Goal: Transaction & Acquisition: Book appointment/travel/reservation

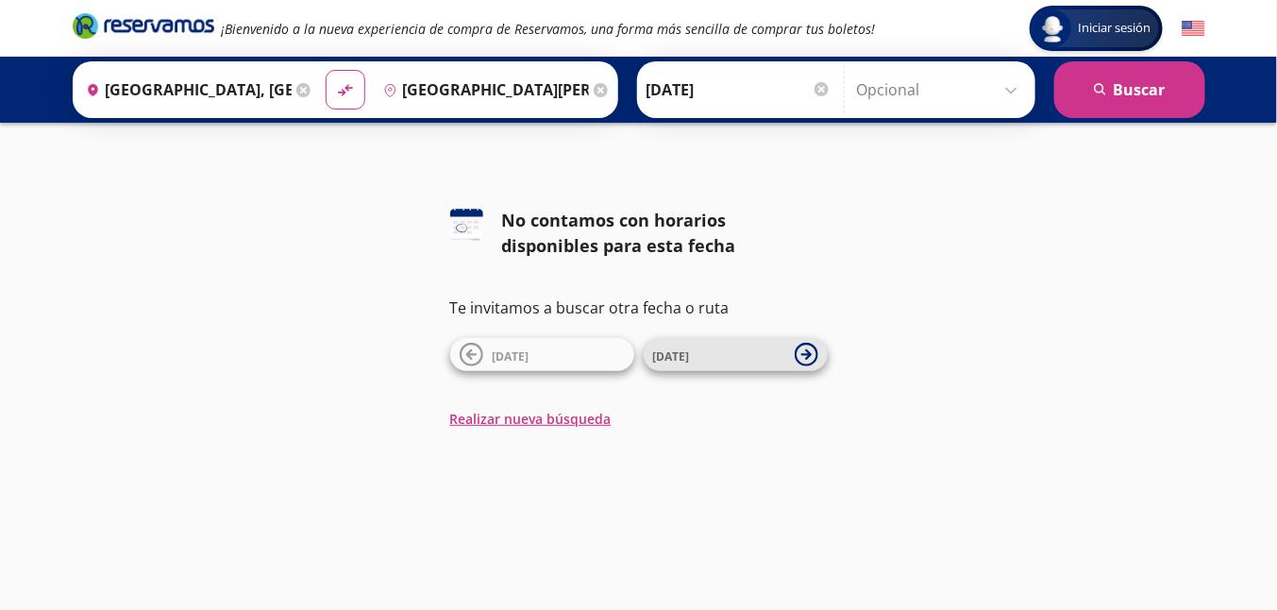
click at [678, 356] on span "[DATE]" at bounding box center [671, 356] width 37 height 16
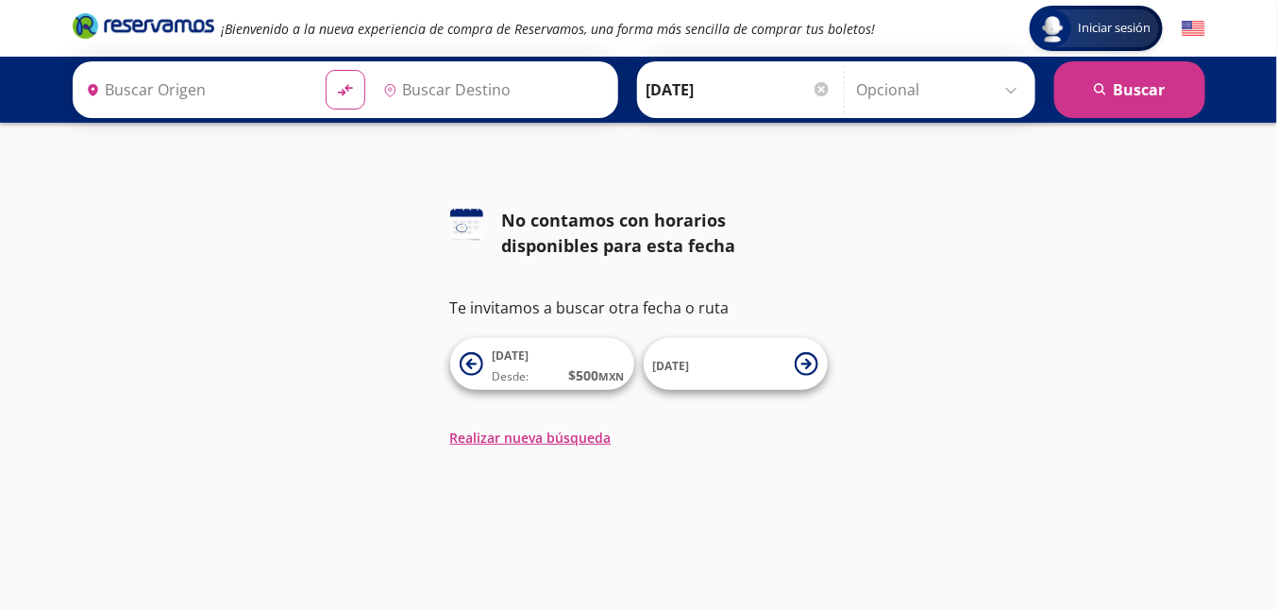
type input "[GEOGRAPHIC_DATA][PERSON_NAME], [GEOGRAPHIC_DATA][PERSON_NAME]"
type input "[GEOGRAPHIC_DATA], [GEOGRAPHIC_DATA]"
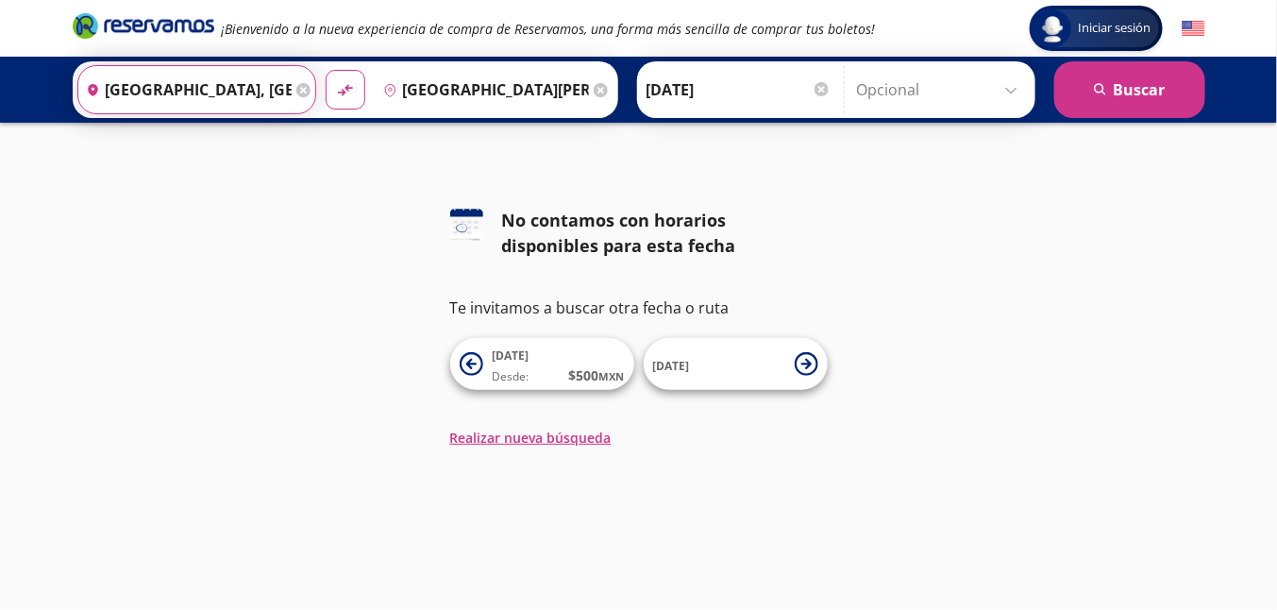
click at [222, 86] on input "[GEOGRAPHIC_DATA], [GEOGRAPHIC_DATA]" at bounding box center [184, 89] width 213 height 47
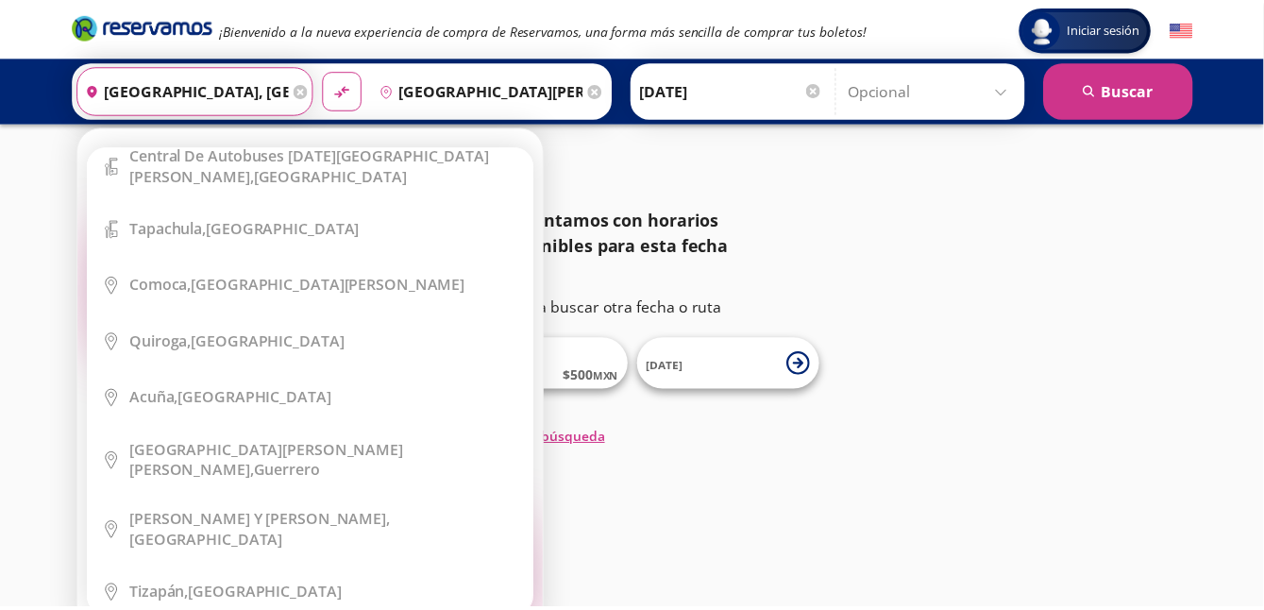
scroll to position [15766, 0]
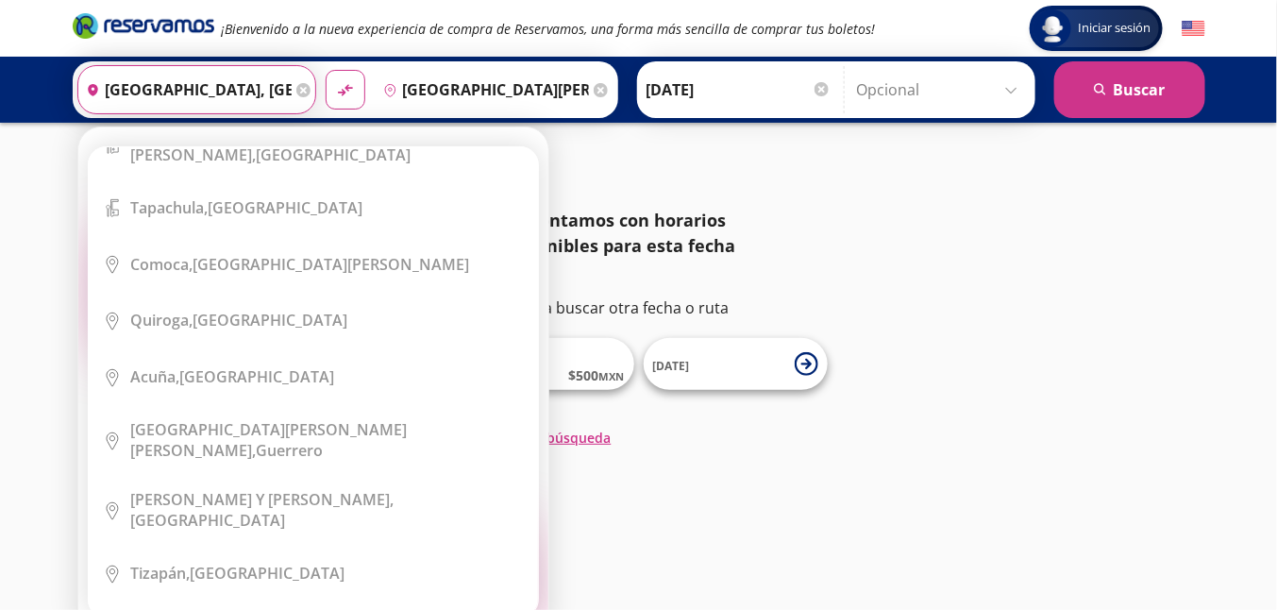
click at [227, 96] on input "[GEOGRAPHIC_DATA], [GEOGRAPHIC_DATA]" at bounding box center [184, 89] width 213 height 47
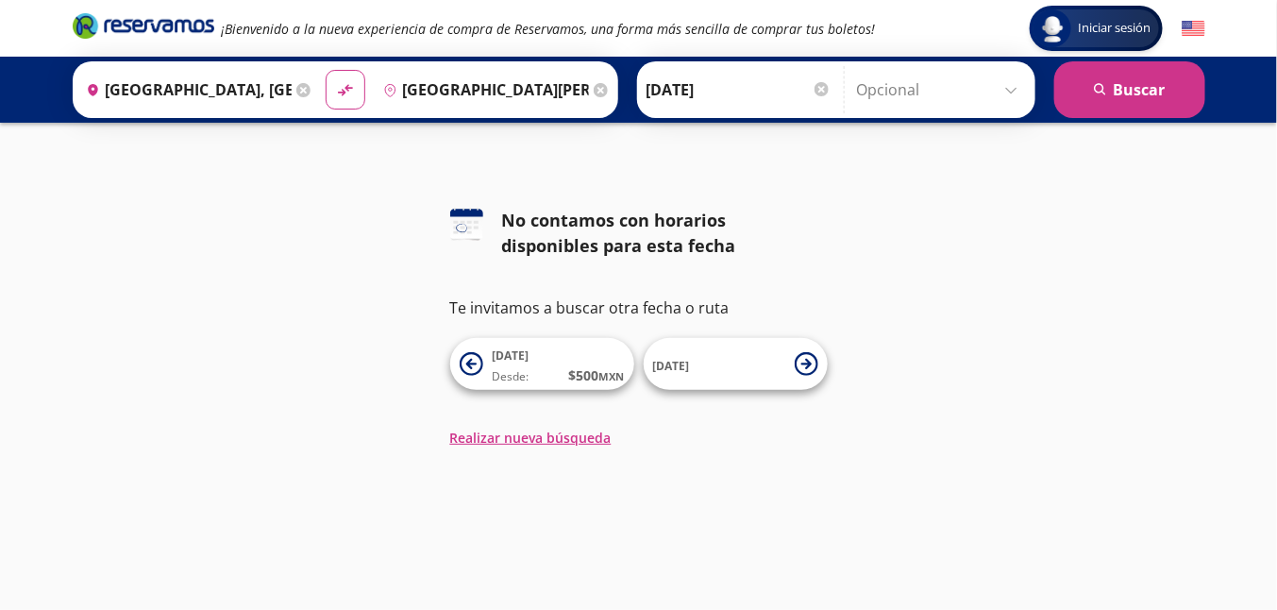
click at [1054, 326] on div "126 No contamos con horarios disponibles para esta fecha Te invitamos a buscar …" at bounding box center [638, 328] width 1277 height 240
click at [472, 361] on icon at bounding box center [472, 364] width 24 height 24
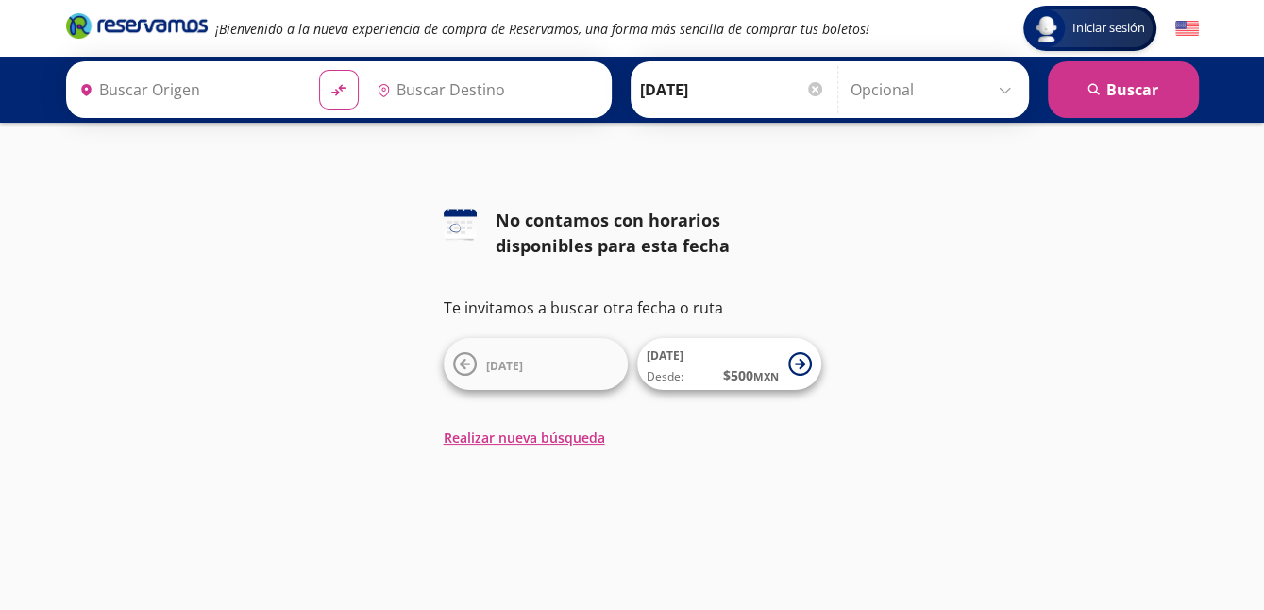
type input "[GEOGRAPHIC_DATA], [GEOGRAPHIC_DATA]"
type input "[GEOGRAPHIC_DATA][PERSON_NAME], [GEOGRAPHIC_DATA][PERSON_NAME]"
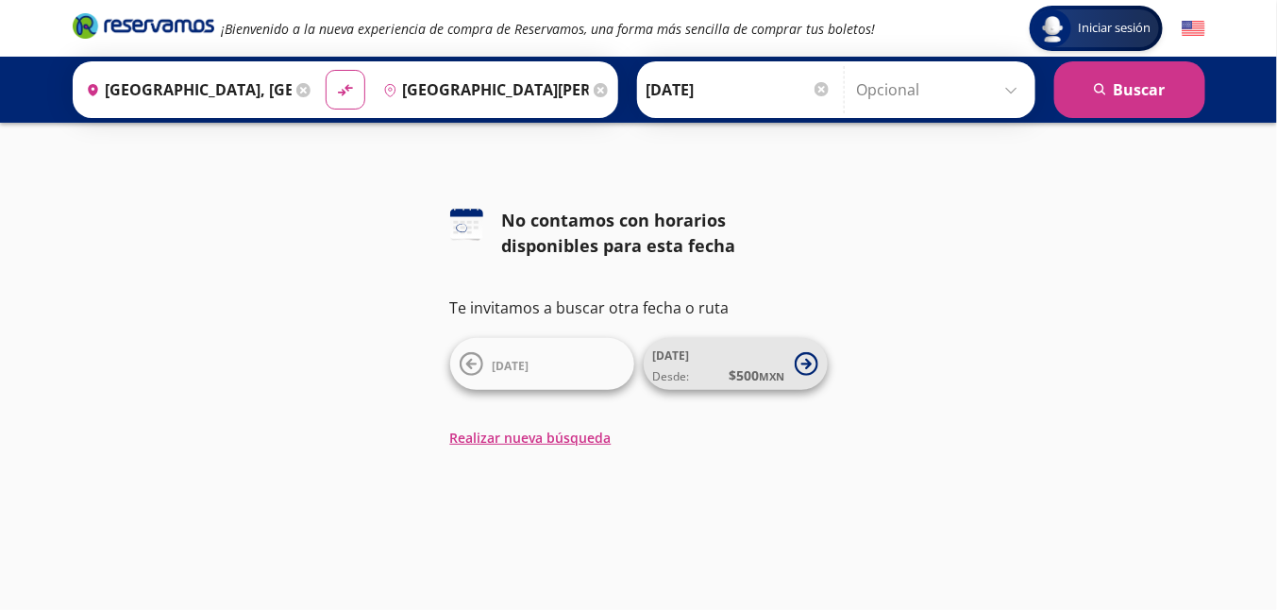
click at [820, 367] on button "[DATE] Desde: $ 500 MXN" at bounding box center [736, 364] width 184 height 52
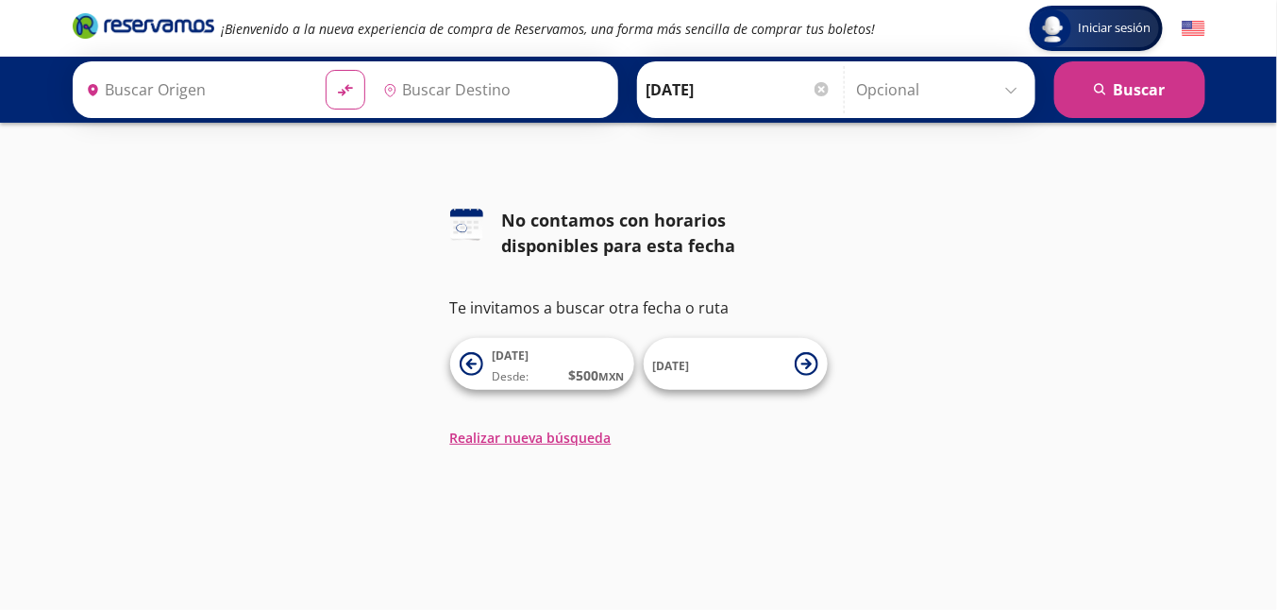
type input "[GEOGRAPHIC_DATA], [GEOGRAPHIC_DATA]"
type input "[GEOGRAPHIC_DATA][PERSON_NAME], [GEOGRAPHIC_DATA][PERSON_NAME]"
click at [793, 83] on input "[DATE]" at bounding box center [739, 89] width 185 height 47
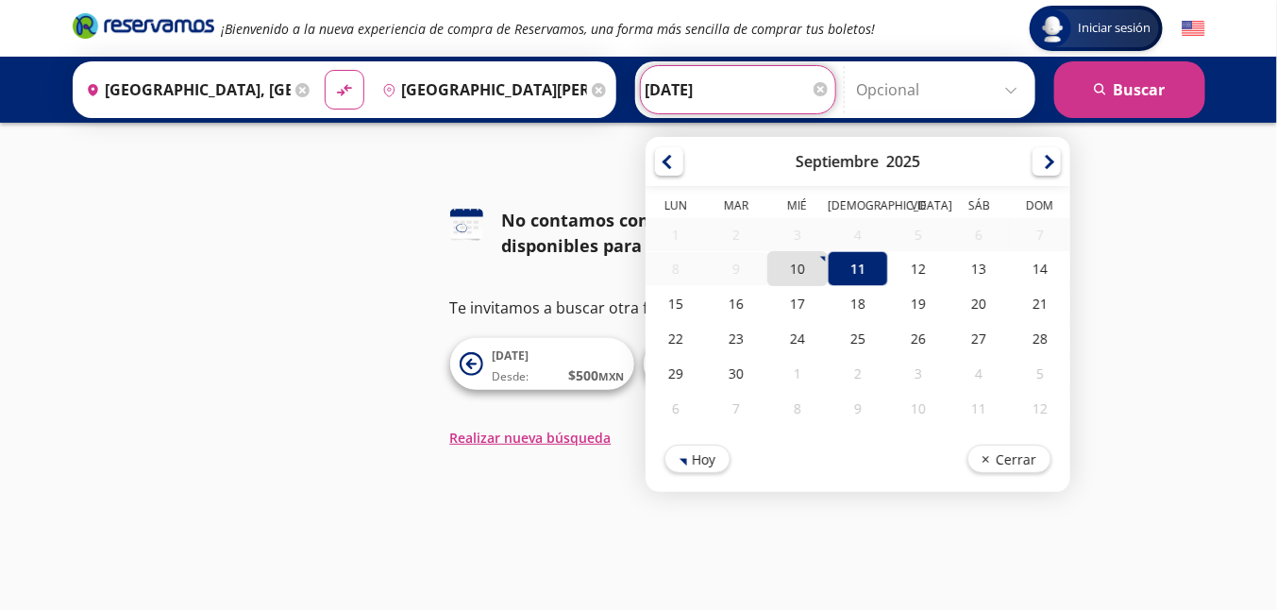
click at [788, 267] on div "10" at bounding box center [797, 268] width 60 height 35
type input "[DATE]"
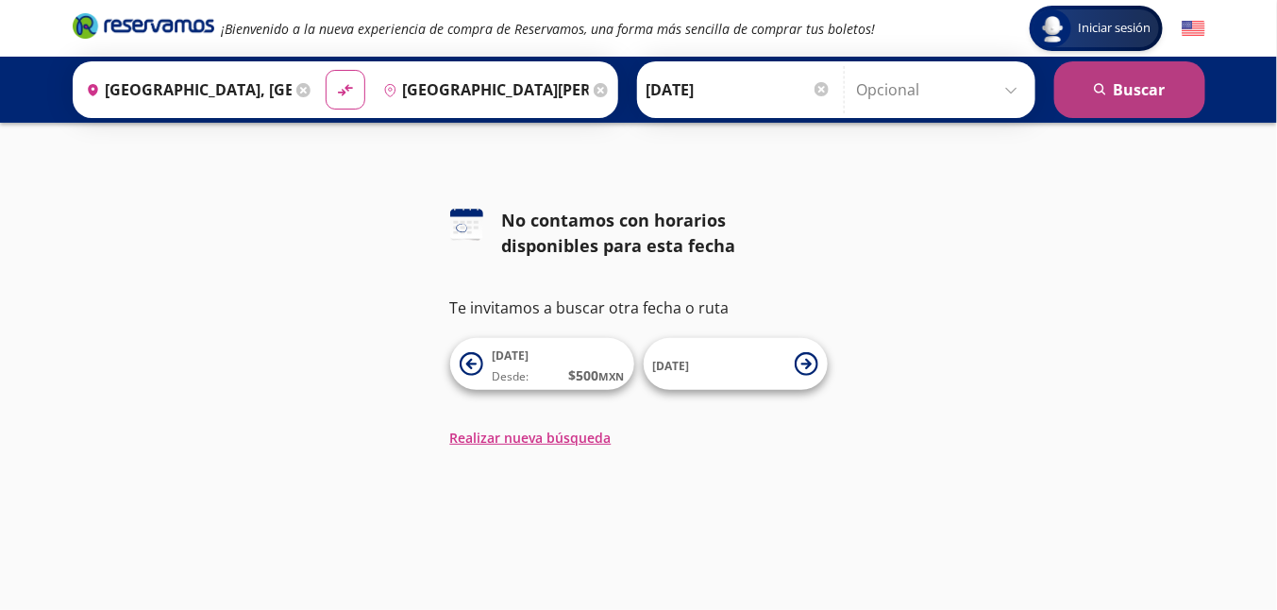
click at [1117, 90] on button "search [GEOGRAPHIC_DATA]" at bounding box center [1130, 89] width 151 height 57
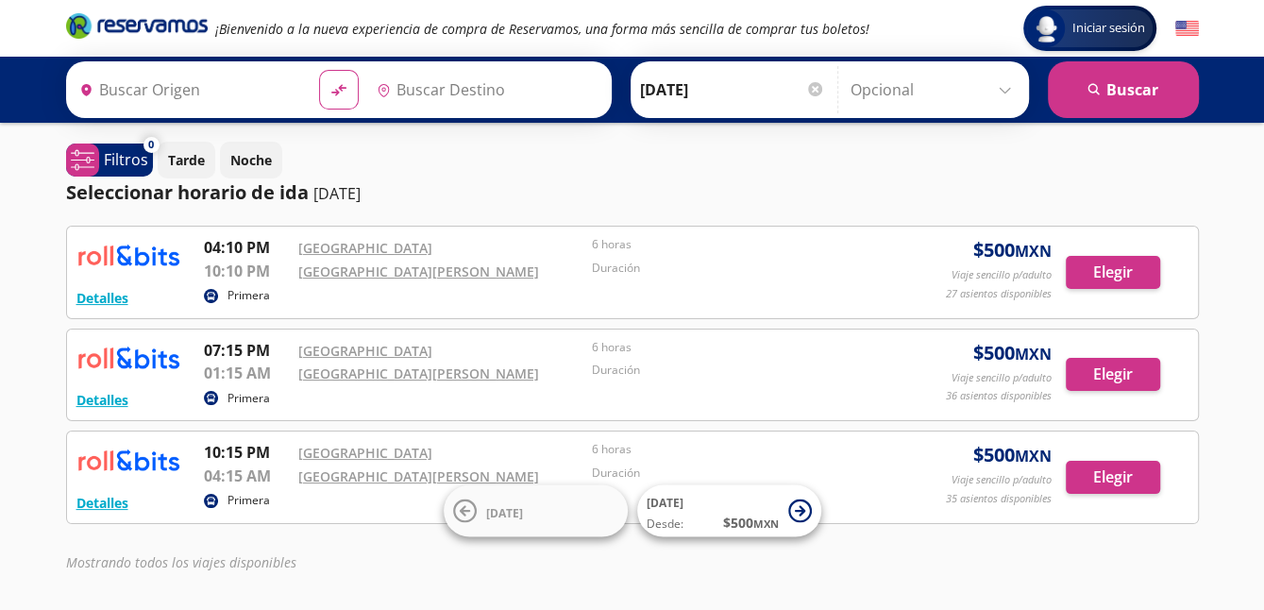
type input "[GEOGRAPHIC_DATA], [GEOGRAPHIC_DATA]"
type input "[GEOGRAPHIC_DATA][PERSON_NAME], [GEOGRAPHIC_DATA][PERSON_NAME]"
